Goal: Information Seeking & Learning: Stay updated

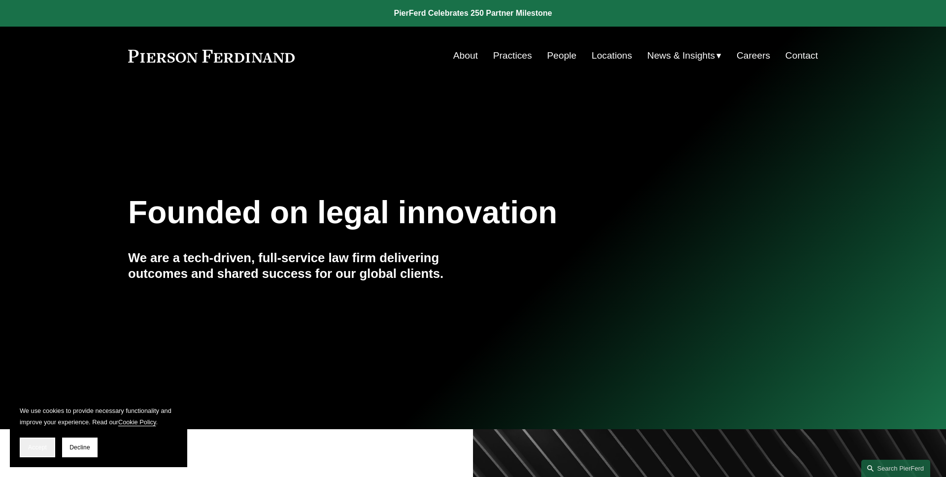
click at [36, 442] on button "Accept" at bounding box center [37, 448] width 35 height 20
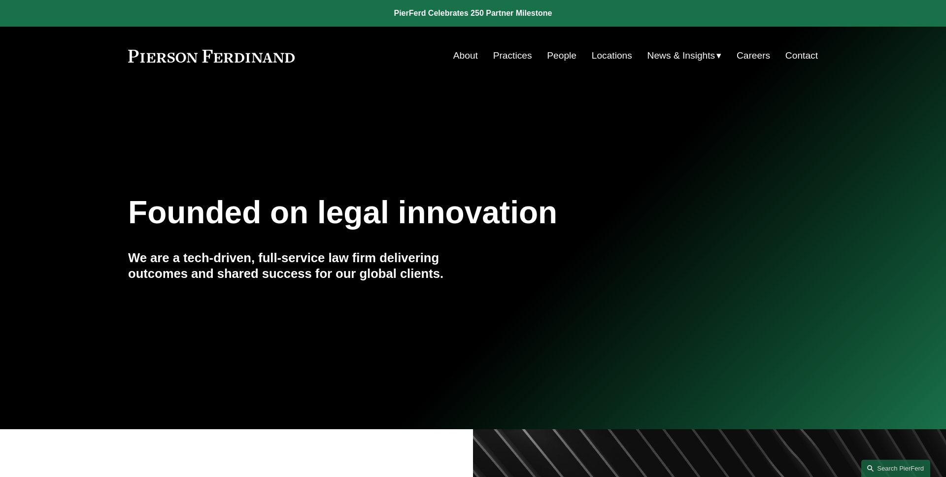
click at [0, 0] on span "News" at bounding box center [0, 0] width 0 height 0
